Goal: Information Seeking & Learning: Learn about a topic

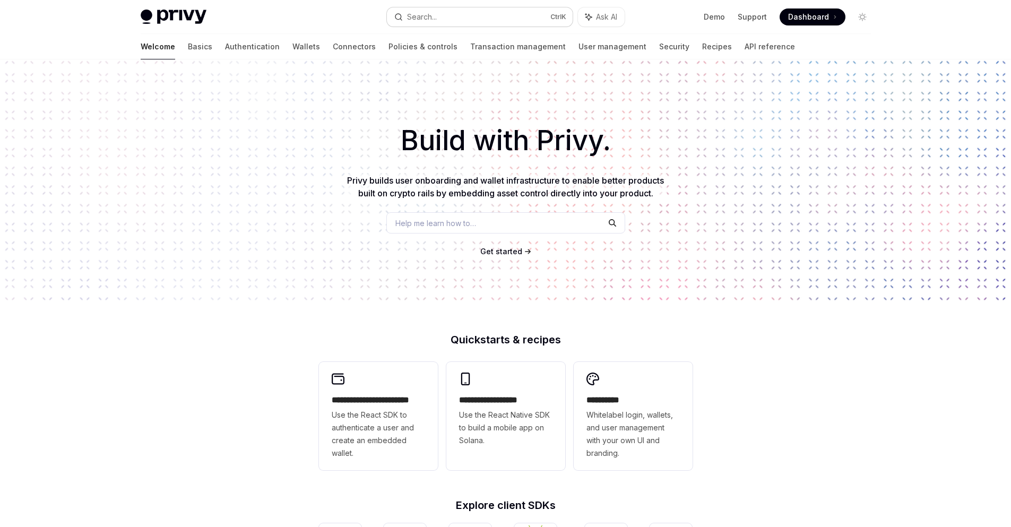
click at [450, 19] on button "Search... Ctrl K" at bounding box center [480, 16] width 186 height 19
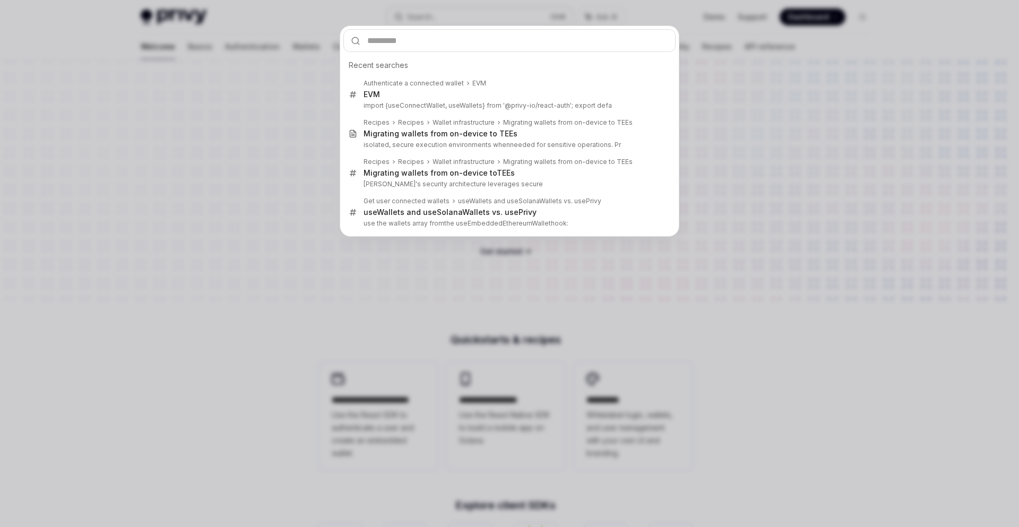
type input "**********"
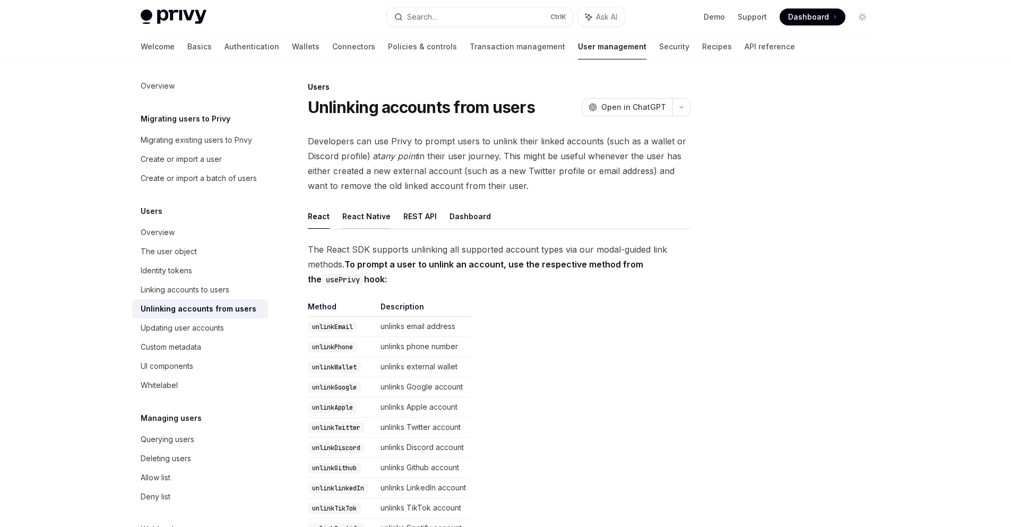
click at [356, 218] on button "React Native" at bounding box center [366, 216] width 48 height 25
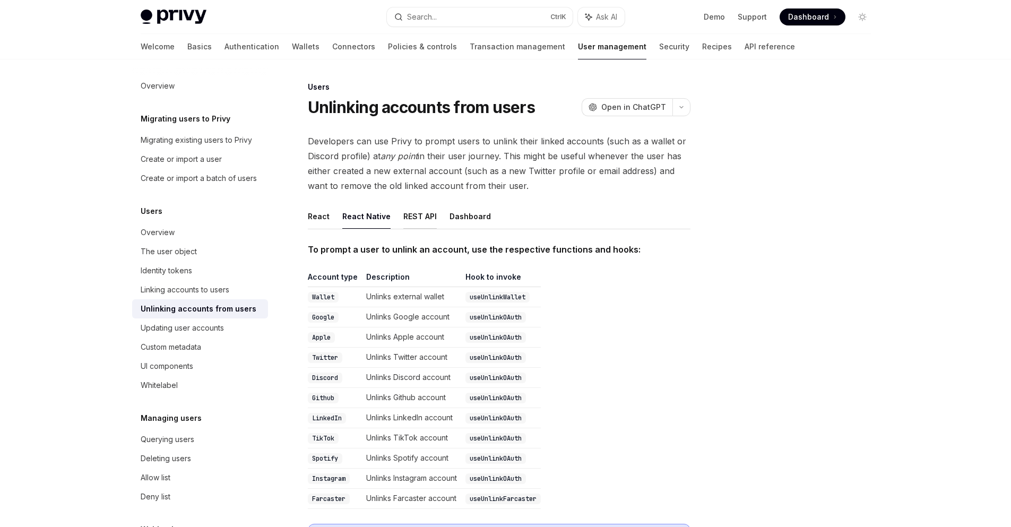
click at [404, 215] on button "REST API" at bounding box center [420, 216] width 33 height 25
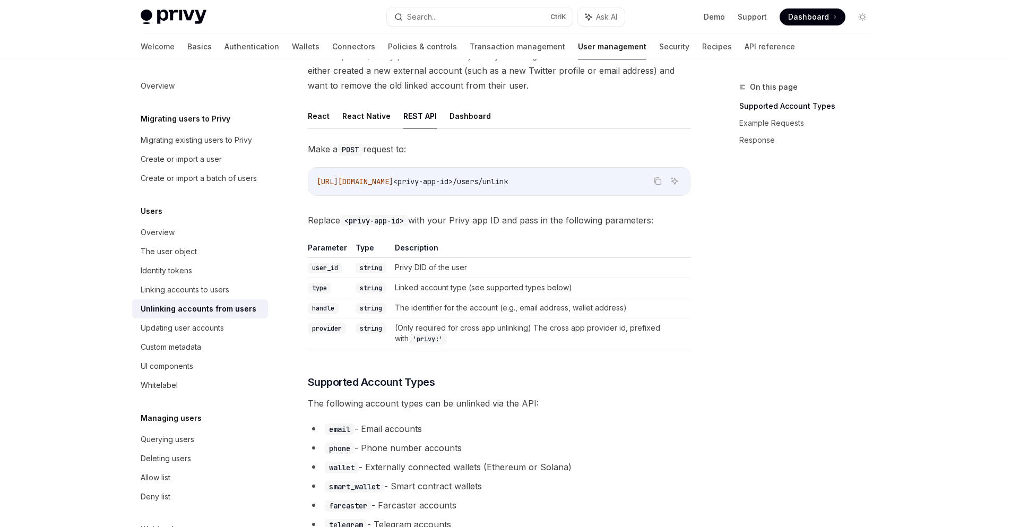
scroll to position [124, 0]
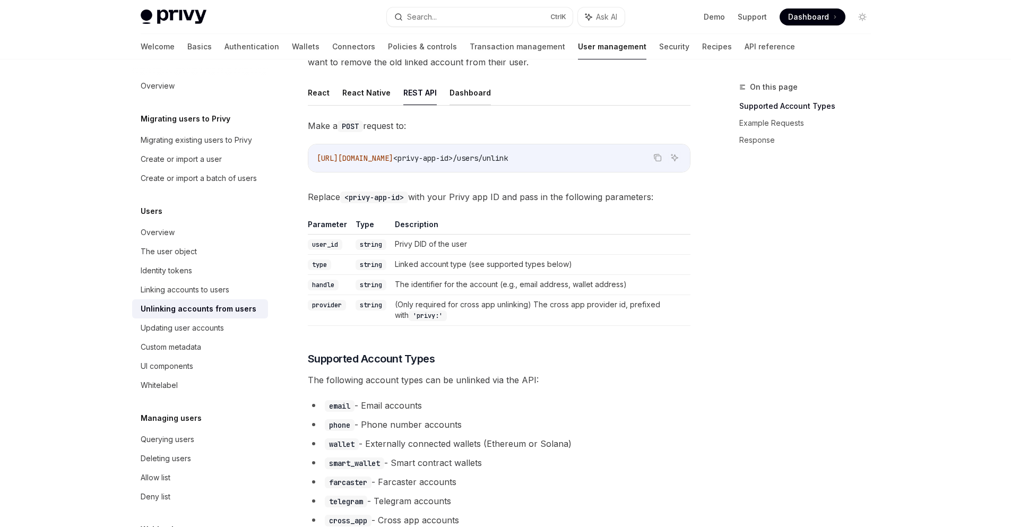
click at [463, 96] on button "Dashboard" at bounding box center [470, 92] width 41 height 25
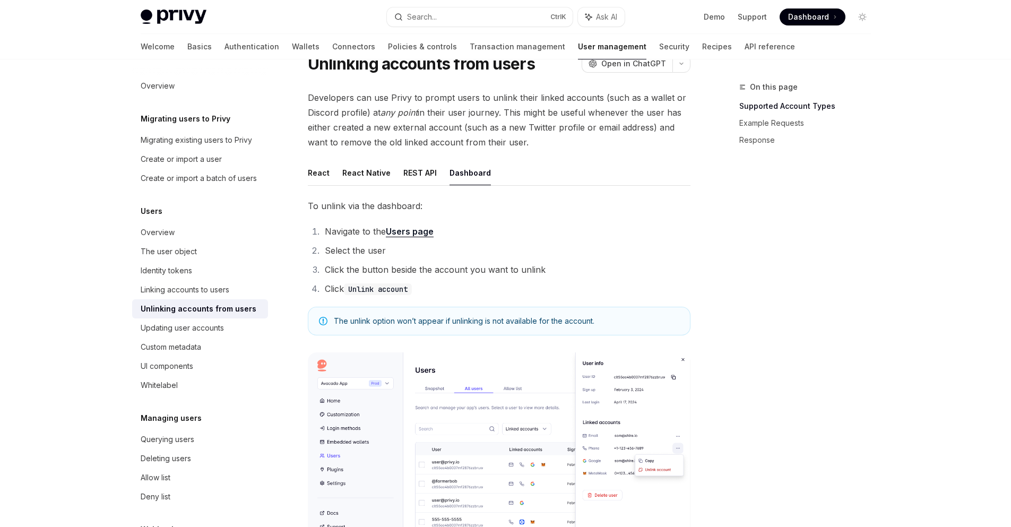
scroll to position [124, 0]
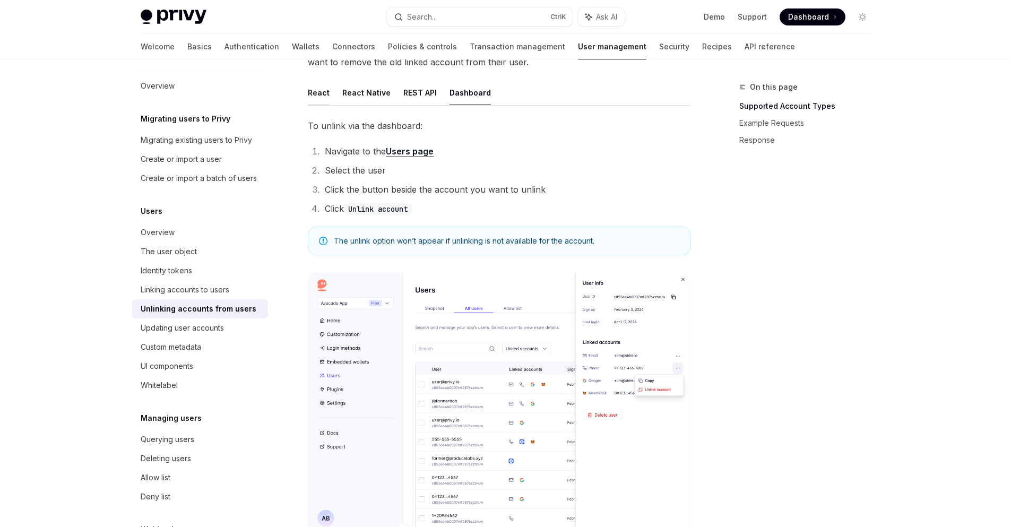
click at [323, 94] on button "React" at bounding box center [319, 92] width 22 height 25
type textarea "*"
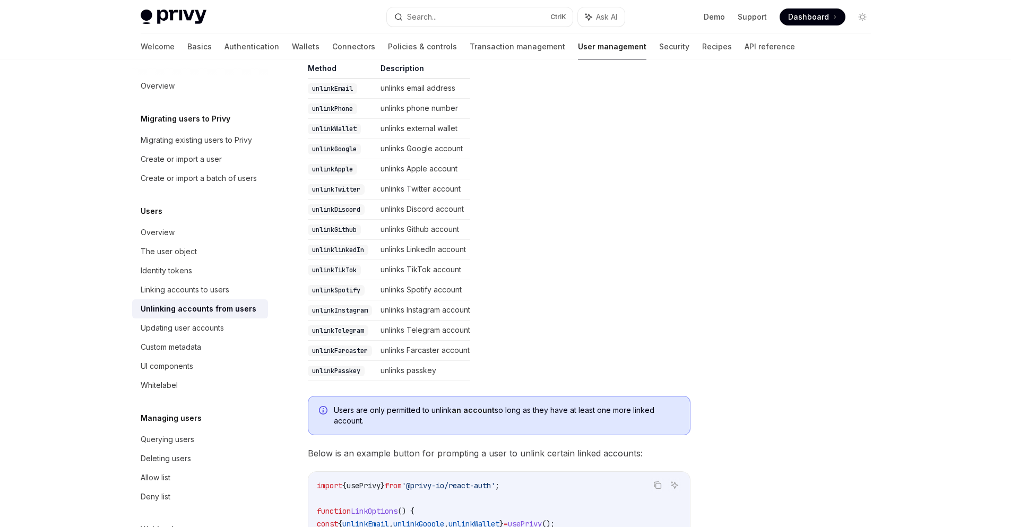
scroll to position [495, 0]
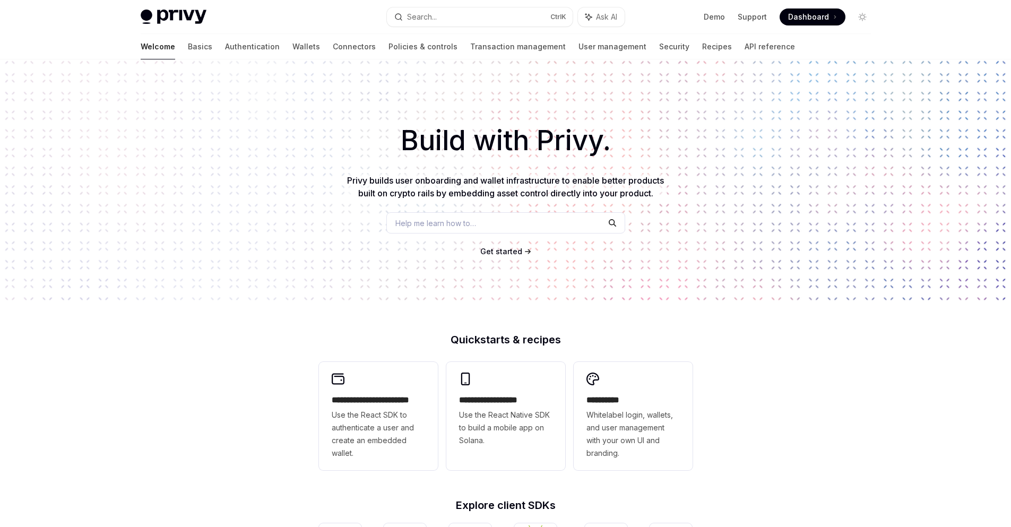
click at [795, 13] on span "Dashboard" at bounding box center [808, 17] width 41 height 11
